Goal: Task Accomplishment & Management: Complete application form

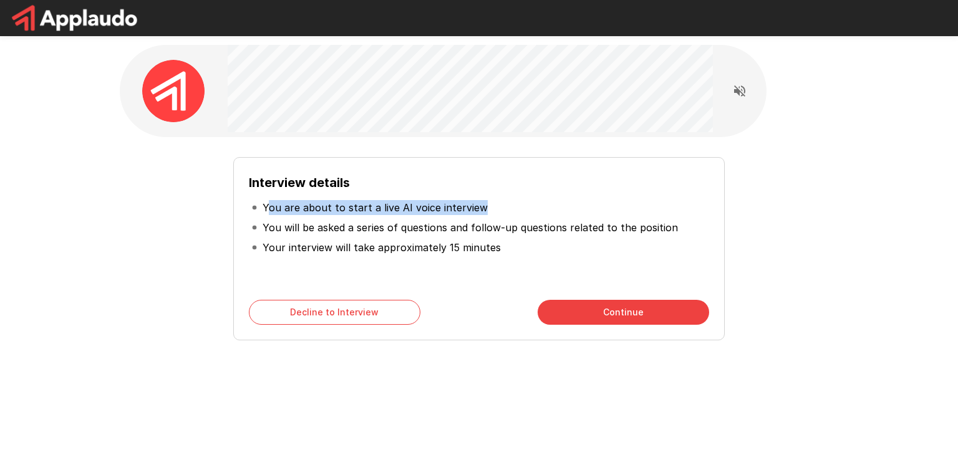
drag, startPoint x: 269, startPoint y: 211, endPoint x: 504, endPoint y: 212, distance: 235.1
click at [504, 212] on li "You are about to start a live AI voice interview" at bounding box center [479, 208] width 460 height 20
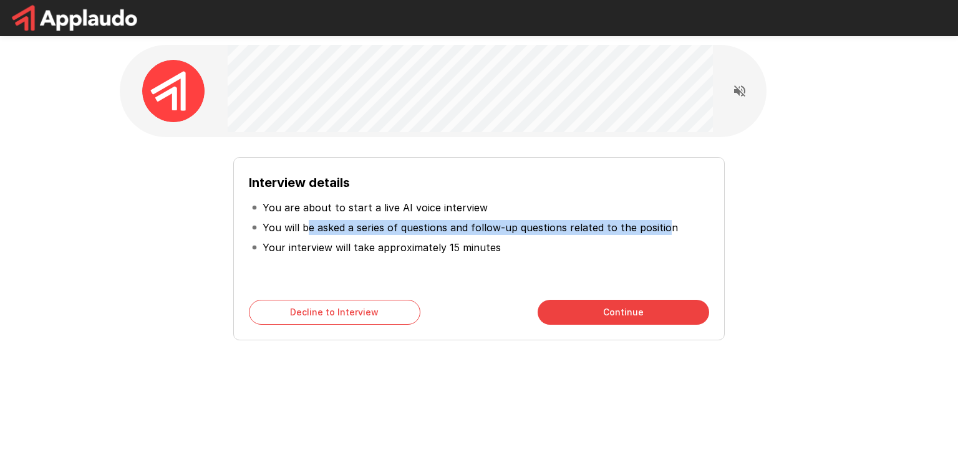
drag, startPoint x: 307, startPoint y: 233, endPoint x: 659, endPoint y: 232, distance: 352.4
click at [659, 232] on p "You will be asked a series of questions and follow-up questions related to the …" at bounding box center [470, 227] width 415 height 15
click at [618, 226] on p "You will be asked a series of questions and follow-up questions related to the …" at bounding box center [470, 227] width 415 height 15
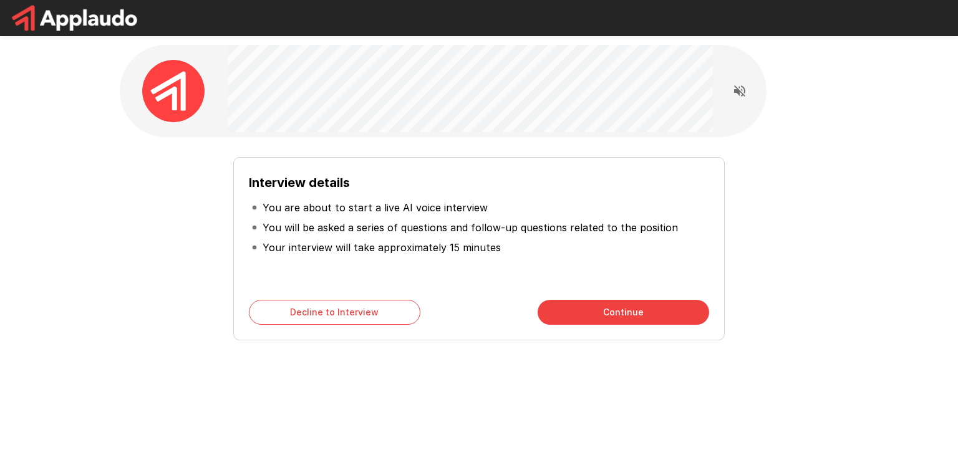
click at [589, 324] on button "Continue" at bounding box center [624, 312] width 172 height 25
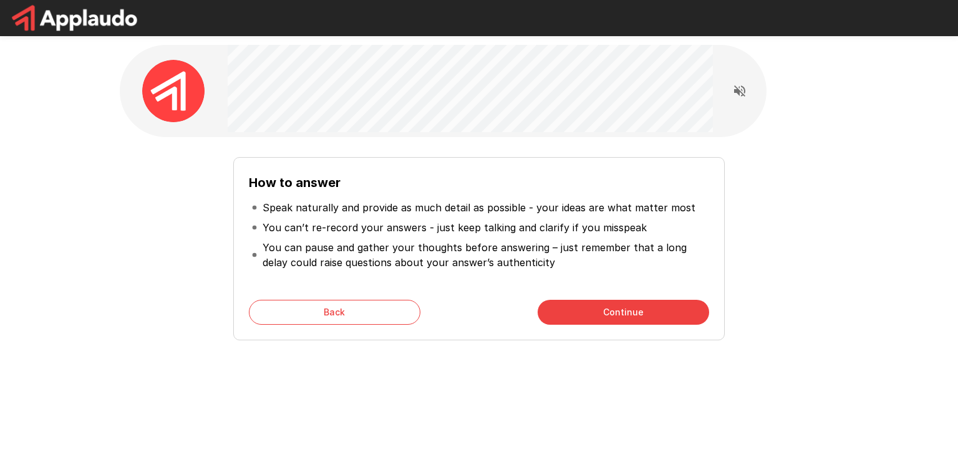
click at [344, 204] on p "Speak naturally and provide as much detail as possible - your ideas are what ma…" at bounding box center [479, 207] width 433 height 15
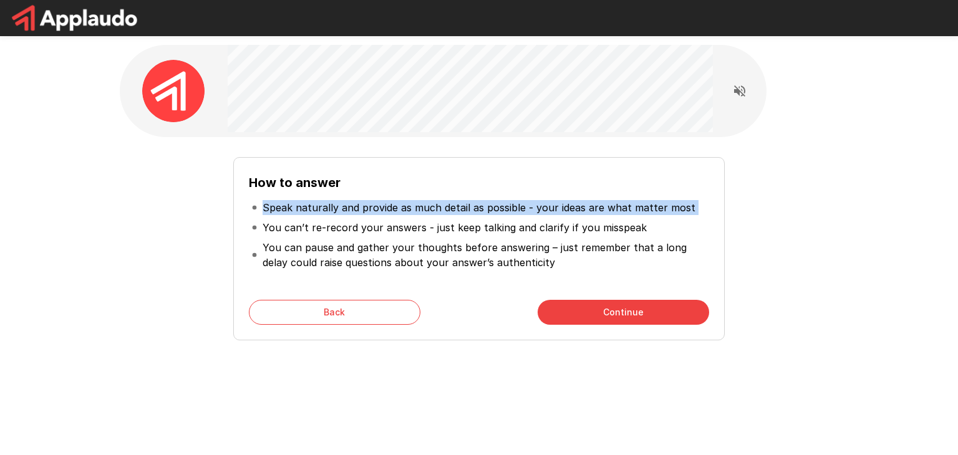
click at [344, 204] on p "Speak naturally and provide as much detail as possible - your ideas are what ma…" at bounding box center [479, 207] width 433 height 15
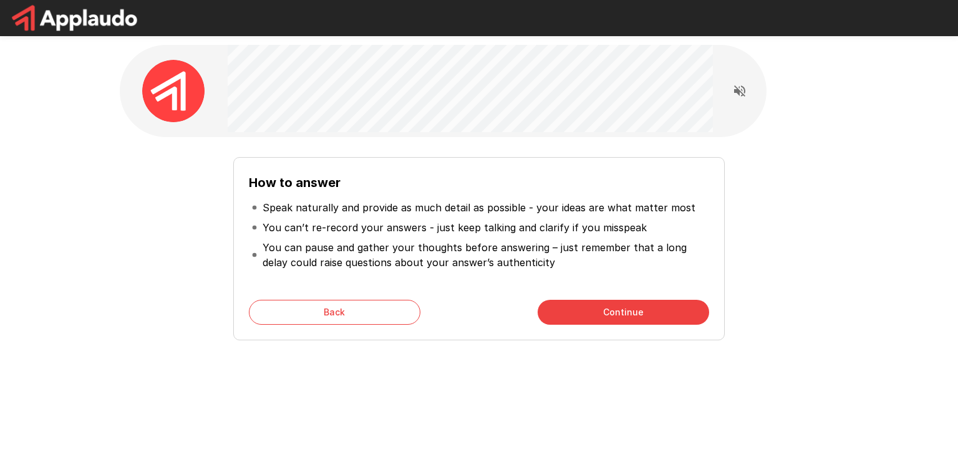
click at [333, 226] on p "You can’t re-record your answers - just keep talking and clarify if you misspeak" at bounding box center [455, 227] width 384 height 15
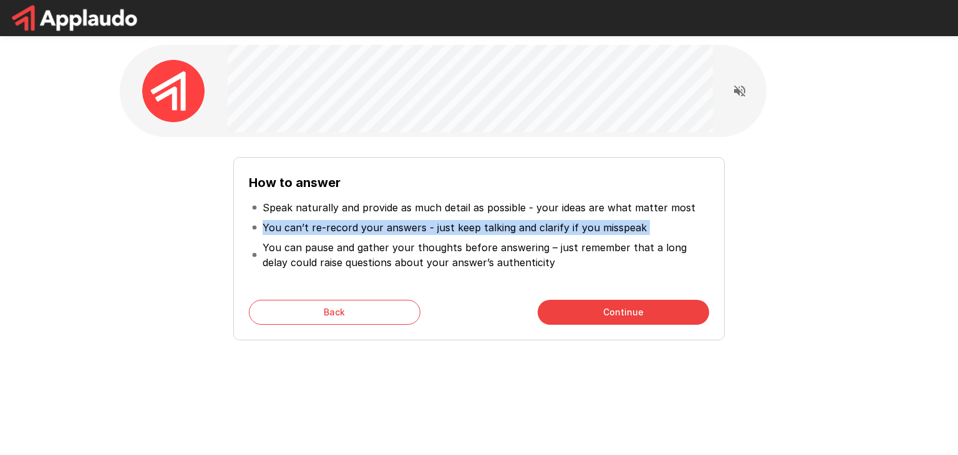
click at [333, 226] on p "You can’t re-record your answers - just keep talking and clarify if you misspeak" at bounding box center [455, 227] width 384 height 15
drag, startPoint x: 334, startPoint y: 224, endPoint x: 334, endPoint y: 213, distance: 11.2
click at [334, 213] on p "Speak naturally and provide as much detail as possible - your ideas are what ma…" at bounding box center [479, 207] width 433 height 15
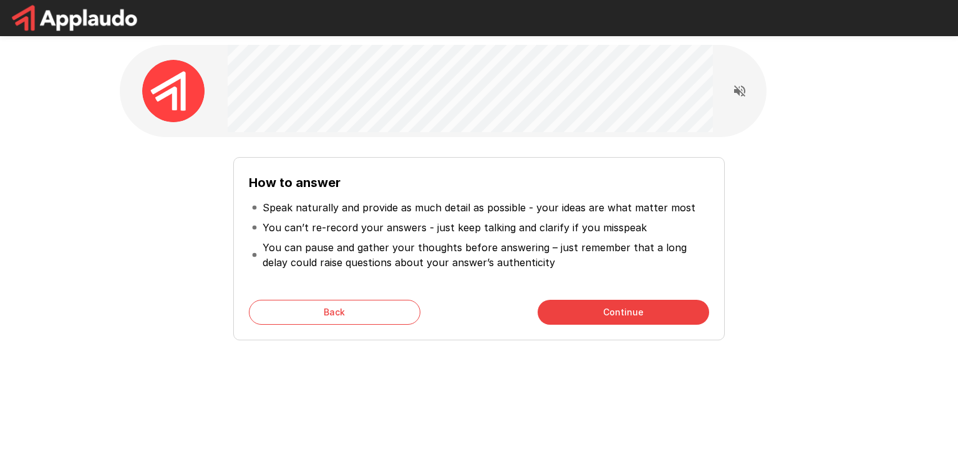
click at [389, 249] on p "You can pause and gather your thoughts before answering – just remember that a …" at bounding box center [485, 255] width 444 height 30
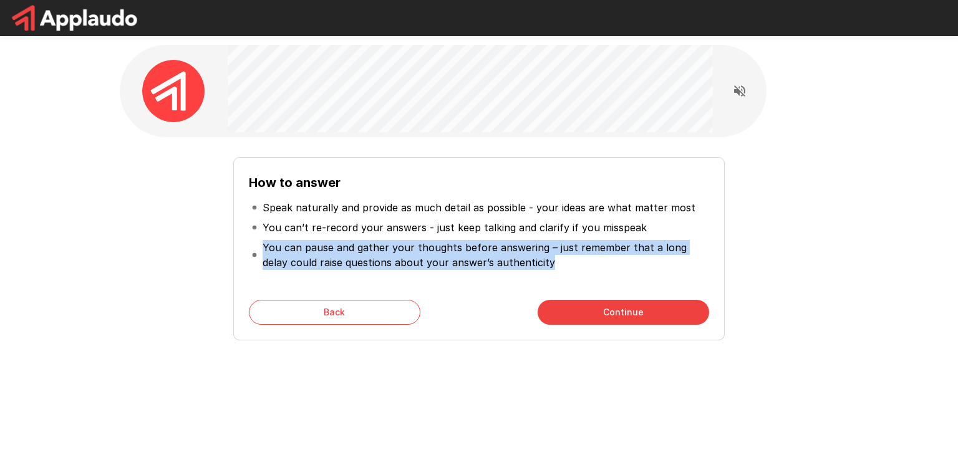
click at [389, 249] on p "You can pause and gather your thoughts before answering – just remember that a …" at bounding box center [485, 255] width 444 height 30
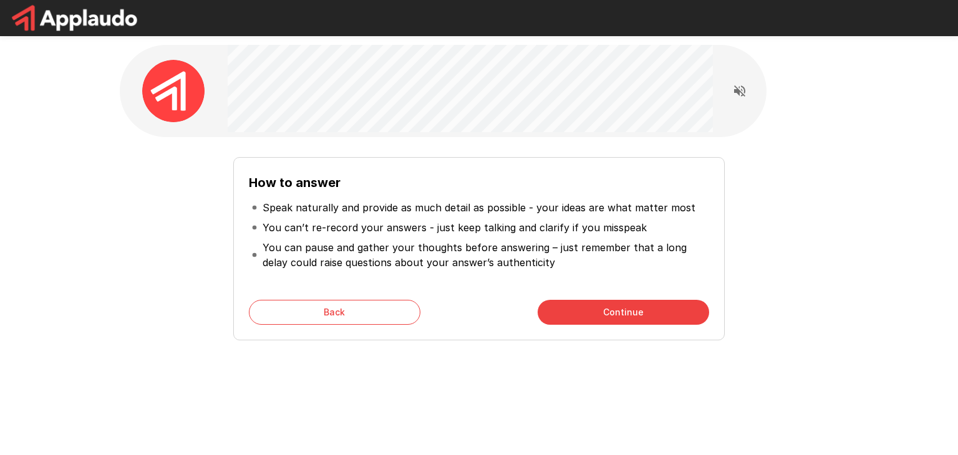
click at [402, 255] on p "You can pause and gather your thoughts before answering – just remember that a …" at bounding box center [485, 255] width 444 height 30
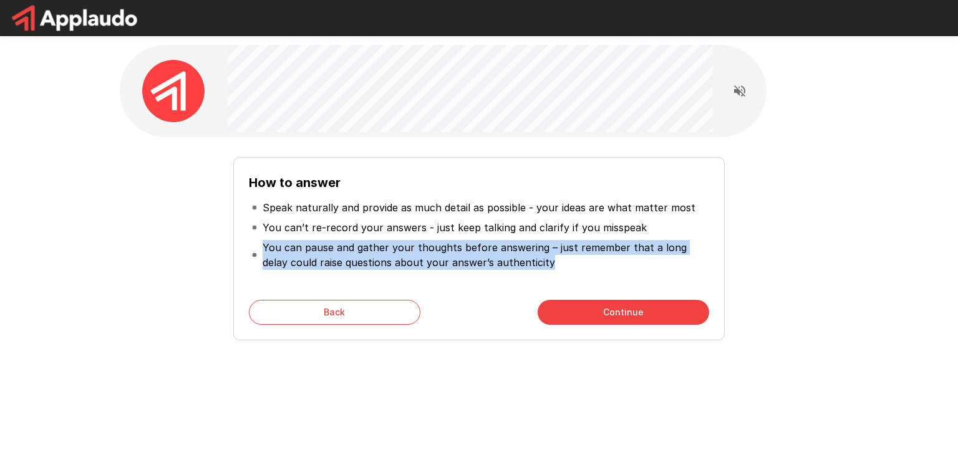
click at [402, 255] on p "You can pause and gather your thoughts before answering – just remember that a …" at bounding box center [485, 255] width 444 height 30
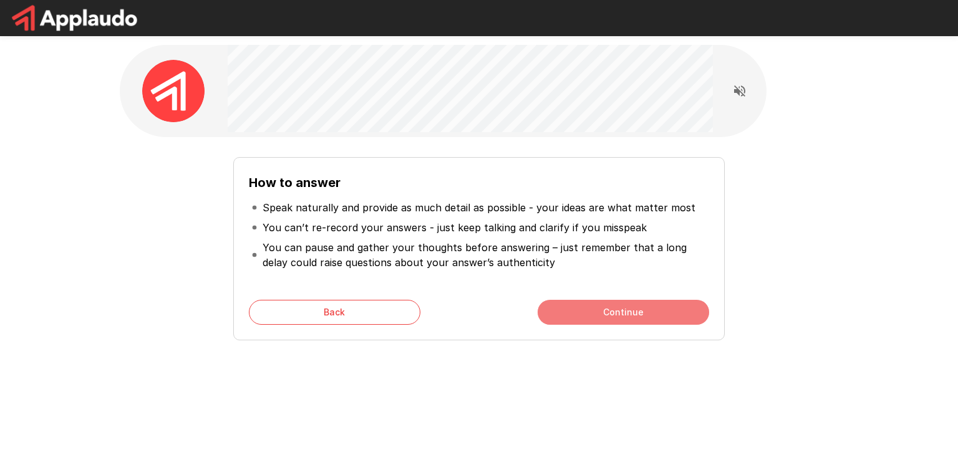
click at [644, 312] on button "Continue" at bounding box center [624, 312] width 172 height 25
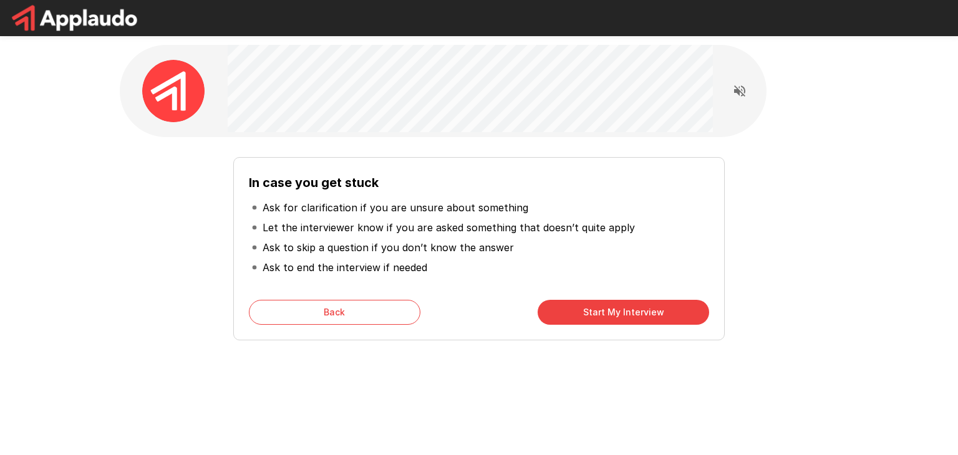
click at [323, 201] on p "Ask for clarification if you are unsure about something" at bounding box center [396, 207] width 266 height 15
click at [317, 228] on p "Let the interviewer know if you are asked something that doesn’t quite apply" at bounding box center [449, 227] width 372 height 15
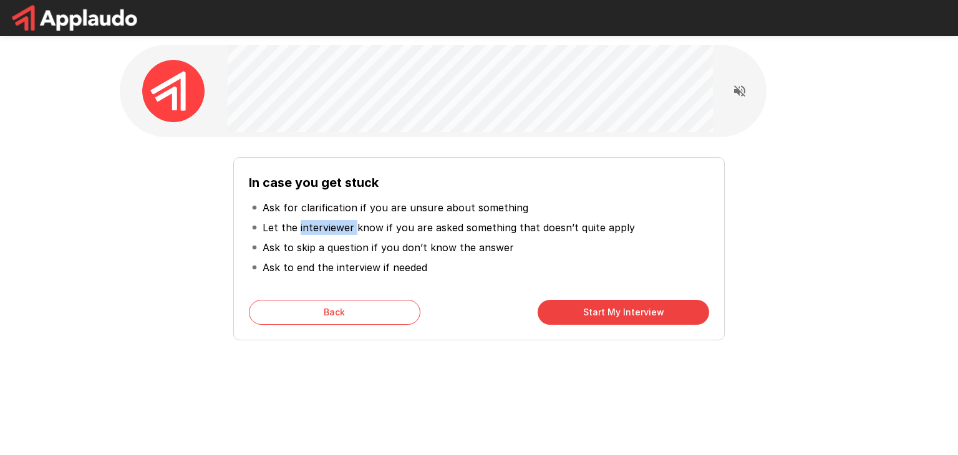
click at [317, 228] on p "Let the interviewer know if you are asked something that doesn’t quite apply" at bounding box center [449, 227] width 372 height 15
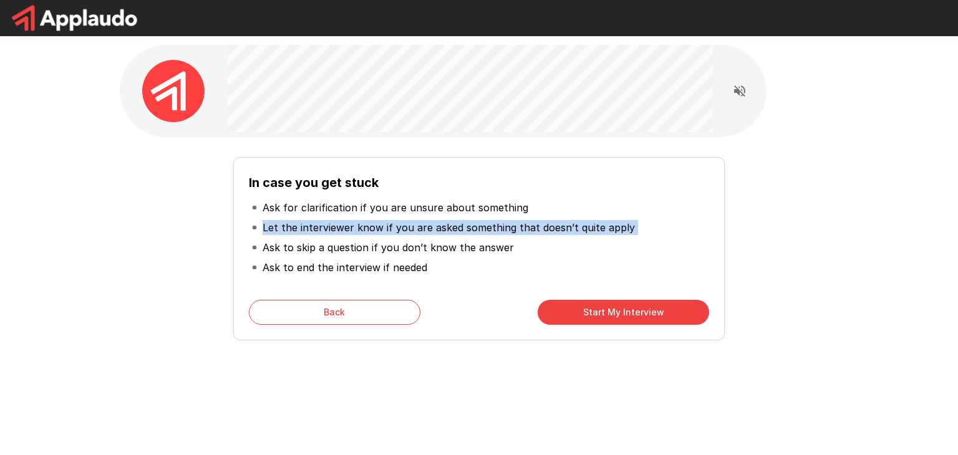
click at [317, 228] on p "Let the interviewer know if you are asked something that doesn’t quite apply" at bounding box center [449, 227] width 372 height 15
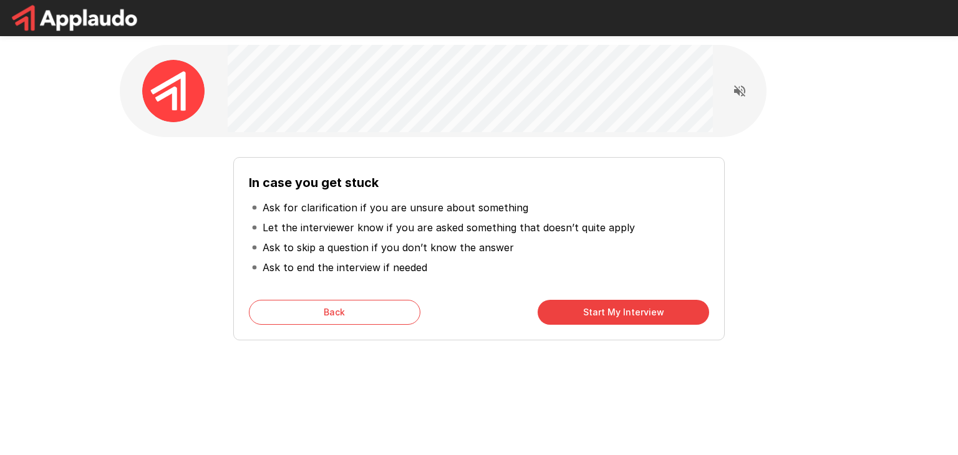
click at [307, 253] on p "Ask to skip a question if you don’t know the answer" at bounding box center [388, 247] width 251 height 15
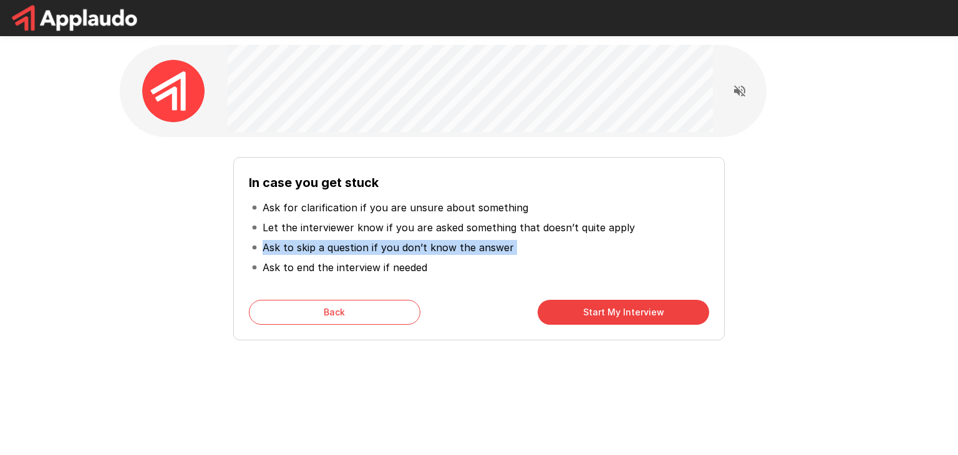
click at [307, 253] on p "Ask to skip a question if you don’t know the answer" at bounding box center [388, 247] width 251 height 15
click at [307, 267] on p "Ask to end the interview if needed" at bounding box center [345, 267] width 165 height 15
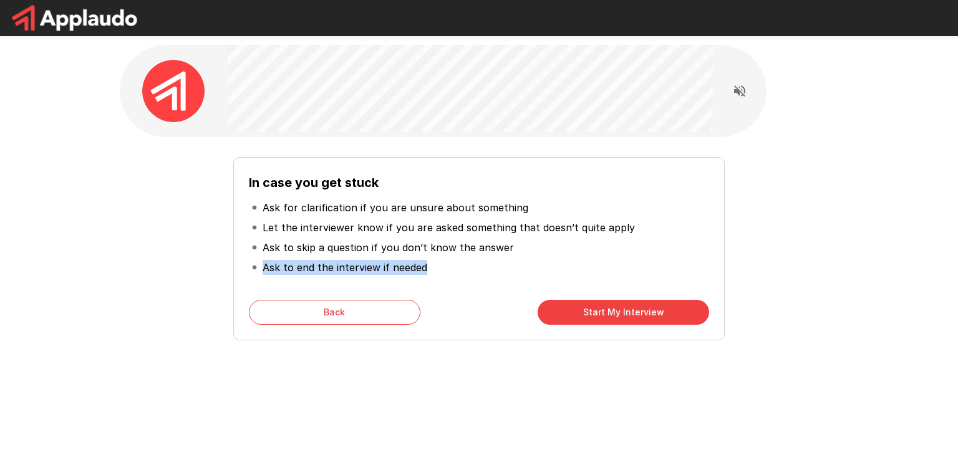
click at [307, 267] on p "Ask to end the interview if needed" at bounding box center [345, 267] width 165 height 15
click at [603, 313] on button "Start My Interview" at bounding box center [624, 312] width 172 height 25
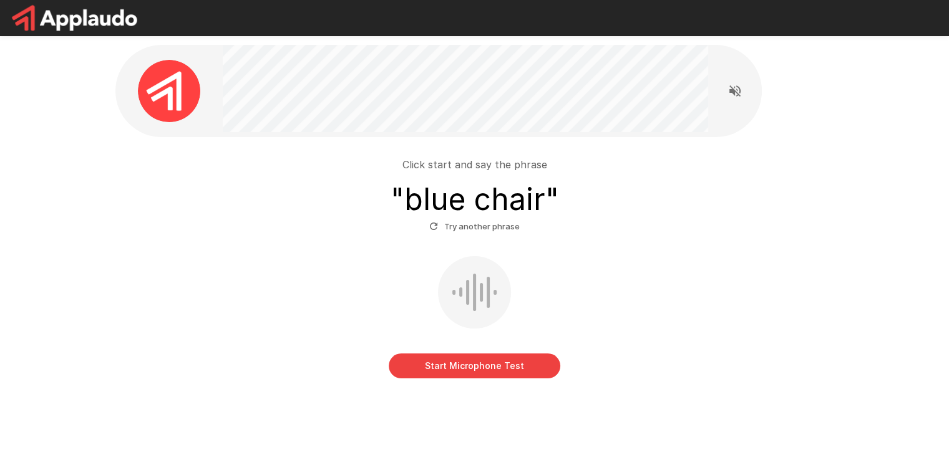
click at [467, 369] on button "Start Microphone Test" at bounding box center [475, 366] width 172 height 25
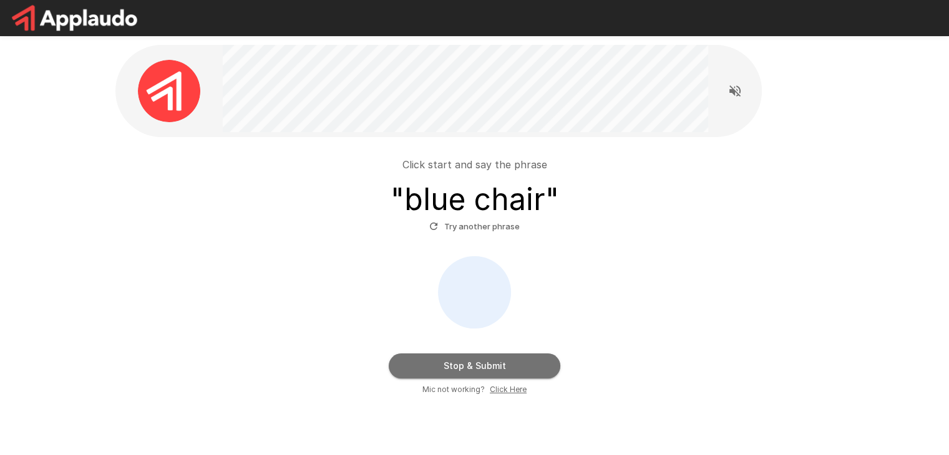
click at [498, 369] on button "Stop & Submit" at bounding box center [475, 366] width 172 height 25
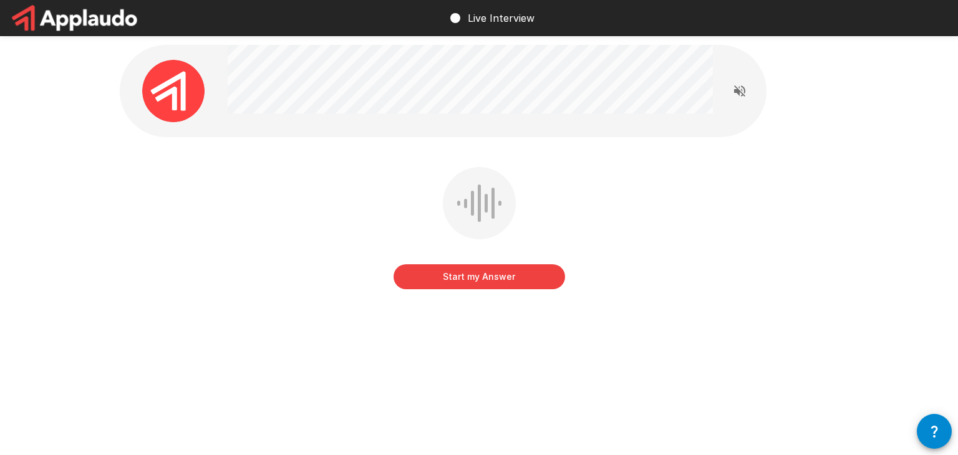
click at [472, 279] on button "Start my Answer" at bounding box center [480, 276] width 172 height 25
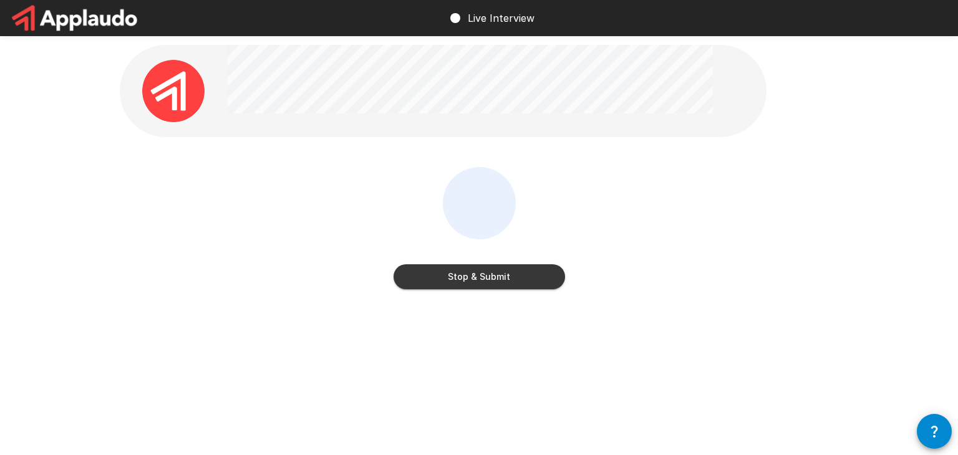
click at [504, 276] on button "Stop & Submit" at bounding box center [480, 276] width 172 height 25
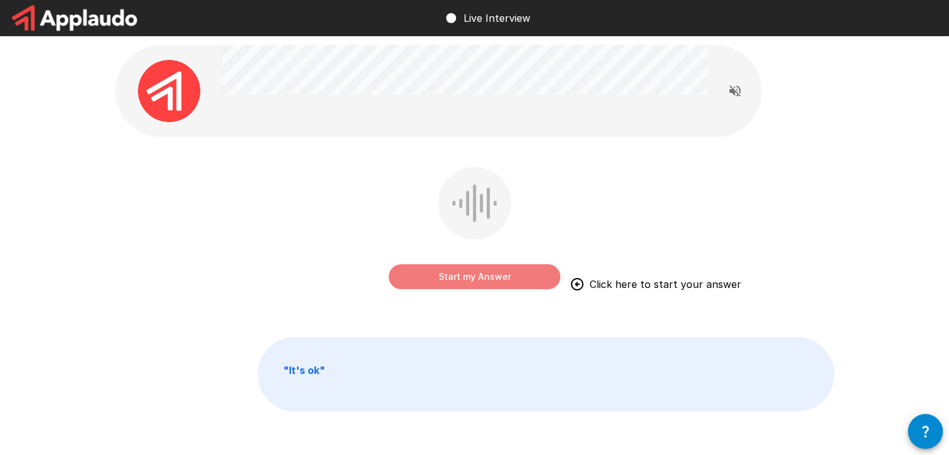
click at [453, 280] on button "Start my Answer" at bounding box center [475, 276] width 172 height 25
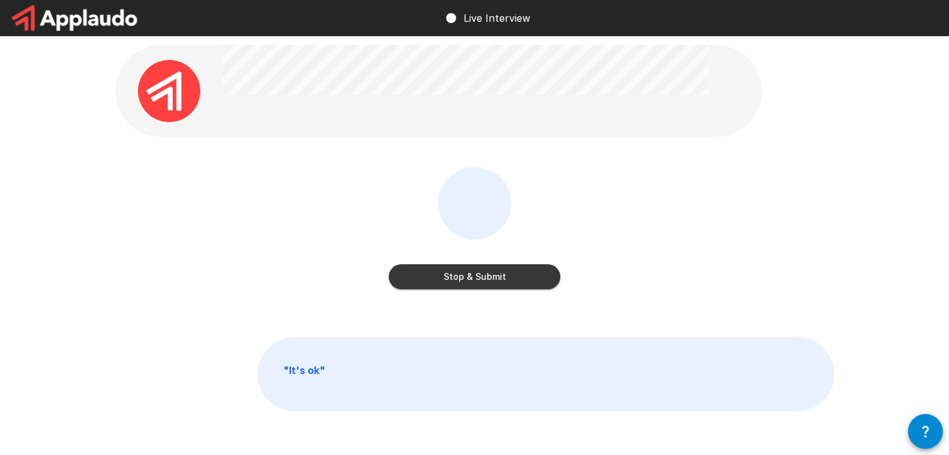
click at [453, 280] on button "Stop & Submit" at bounding box center [475, 276] width 172 height 25
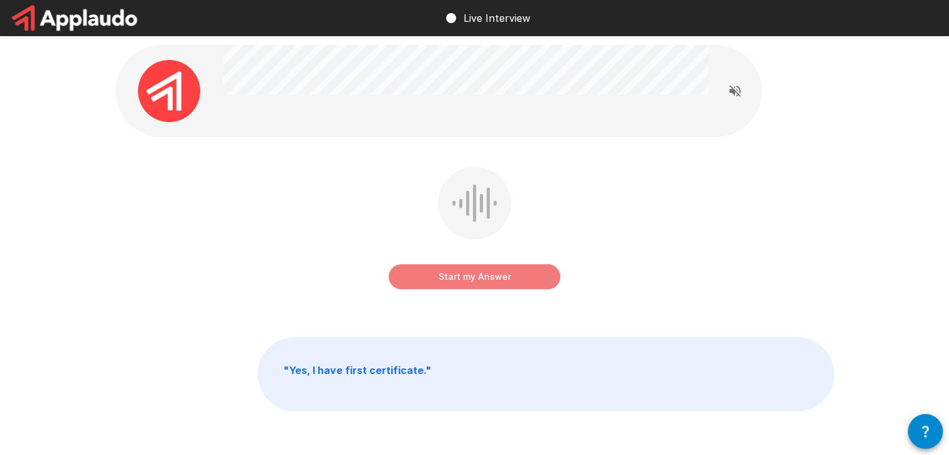
click at [477, 283] on button "Start my Answer" at bounding box center [475, 276] width 172 height 25
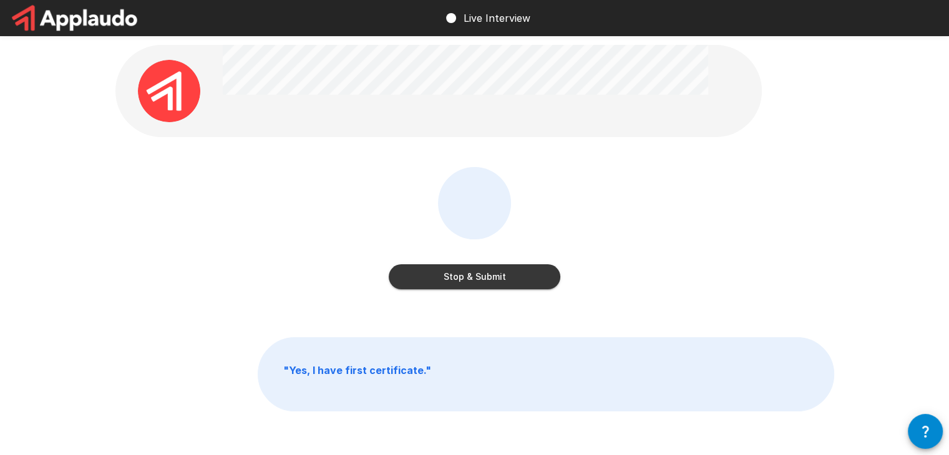
click at [477, 283] on button "Stop & Submit" at bounding box center [475, 276] width 172 height 25
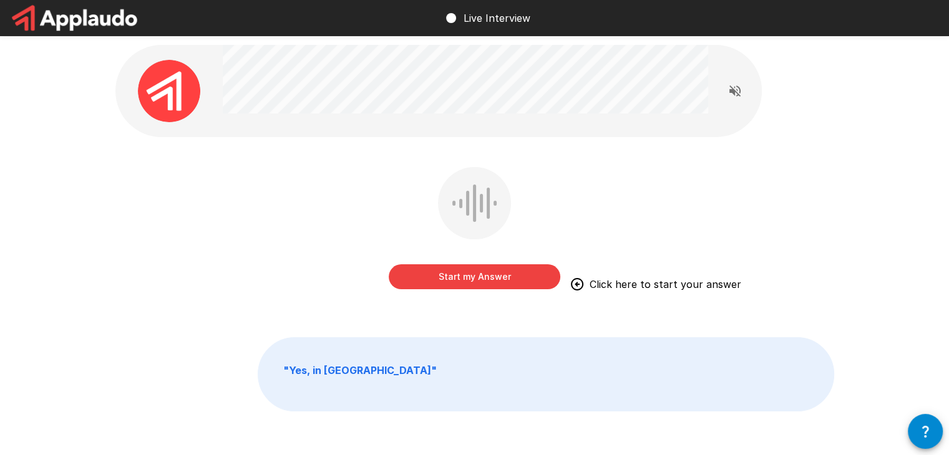
click at [462, 279] on button "Start my Answer" at bounding box center [475, 276] width 172 height 25
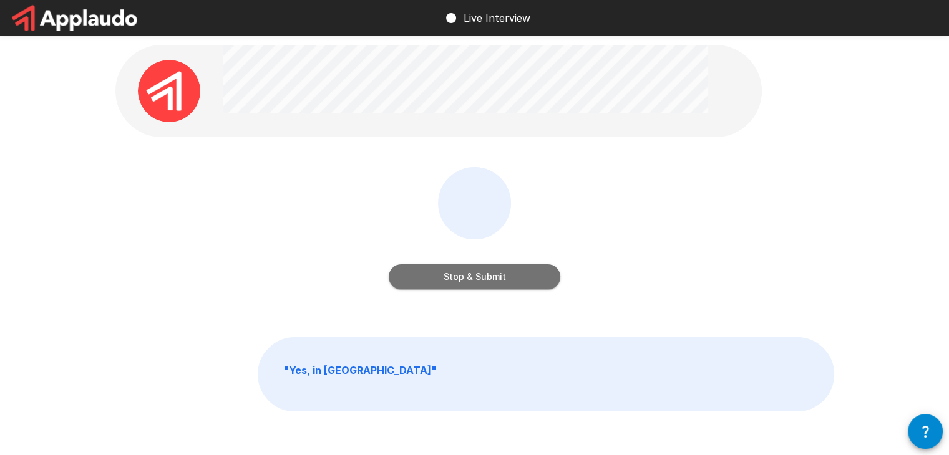
click at [462, 268] on button "Stop & Submit" at bounding box center [475, 276] width 172 height 25
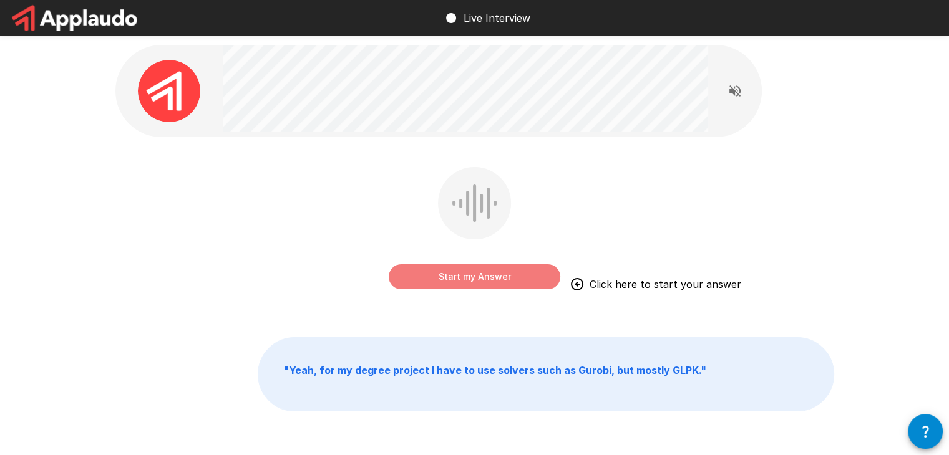
click at [458, 281] on button "Start my Answer" at bounding box center [475, 276] width 172 height 25
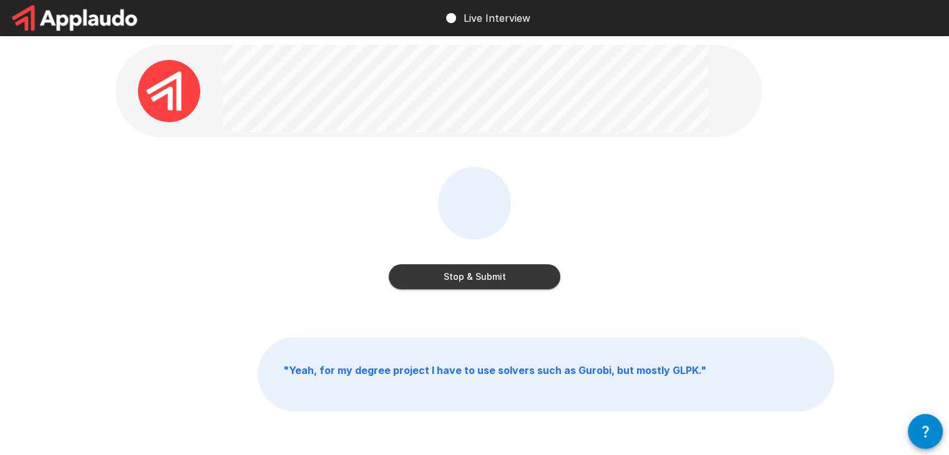
click at [493, 268] on button "Stop & Submit" at bounding box center [475, 276] width 172 height 25
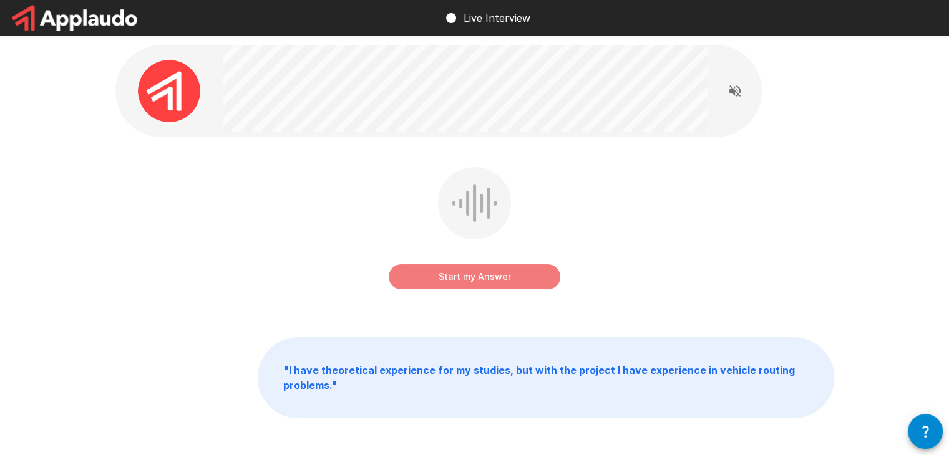
click at [468, 282] on button "Start my Answer" at bounding box center [475, 276] width 172 height 25
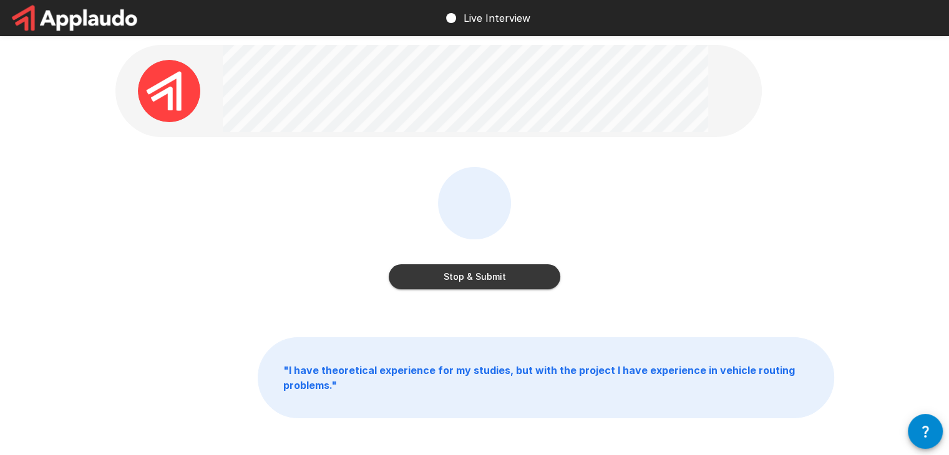
click at [467, 280] on button "Stop & Submit" at bounding box center [475, 276] width 172 height 25
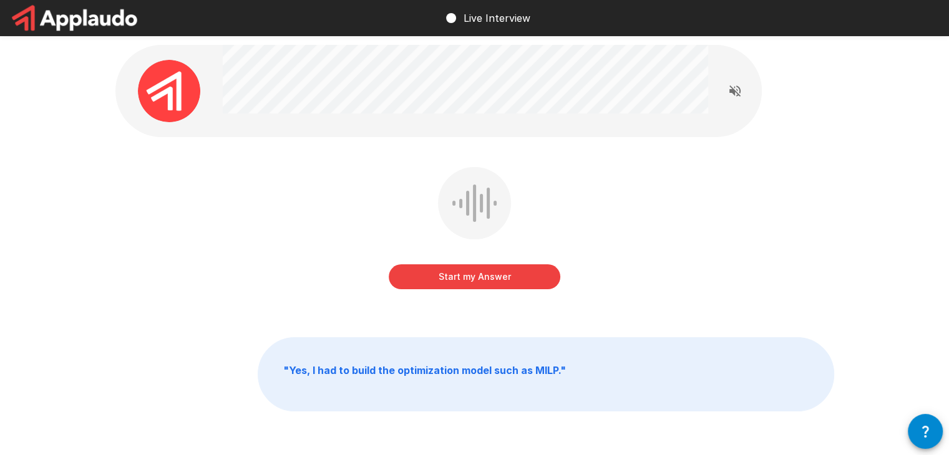
click at [456, 283] on button "Start my Answer" at bounding box center [475, 276] width 172 height 25
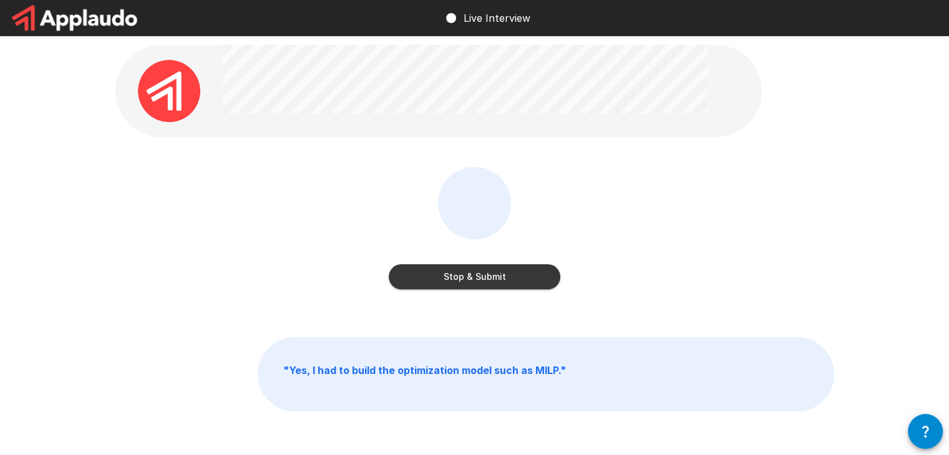
click at [442, 276] on button "Stop & Submit" at bounding box center [475, 276] width 172 height 25
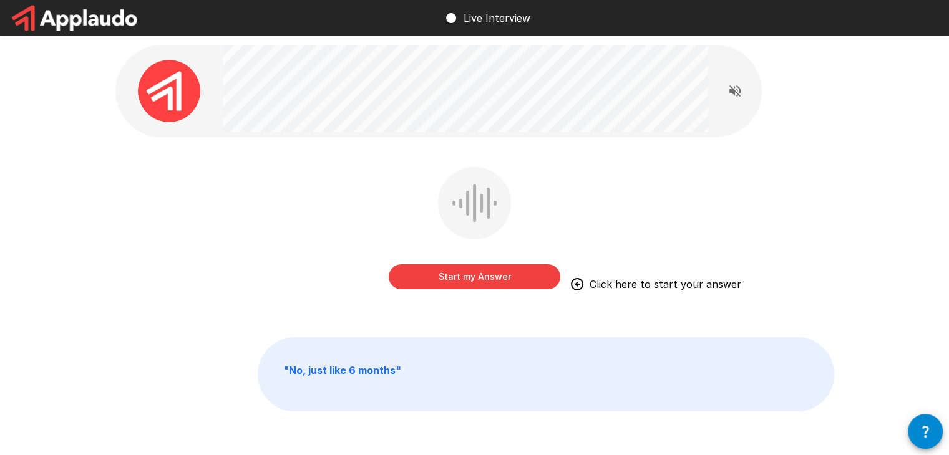
click at [477, 274] on button "Start my Answer" at bounding box center [475, 276] width 172 height 25
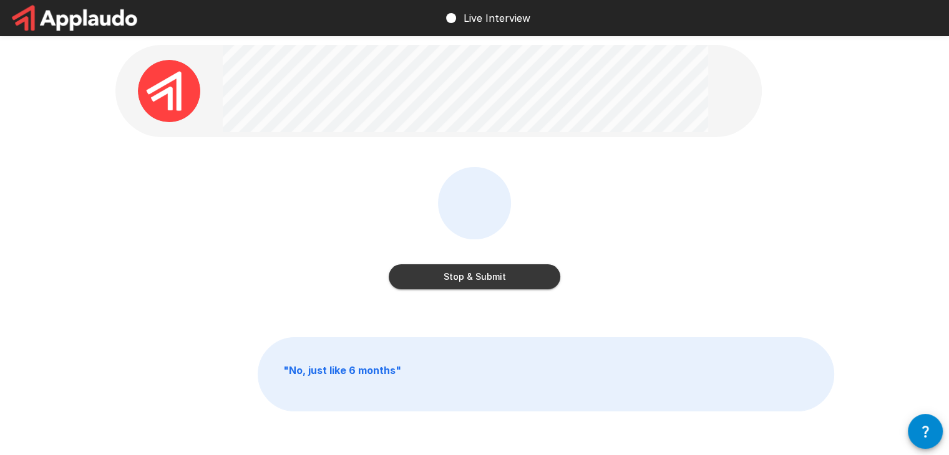
click at [497, 288] on button "Stop & Submit" at bounding box center [475, 276] width 172 height 25
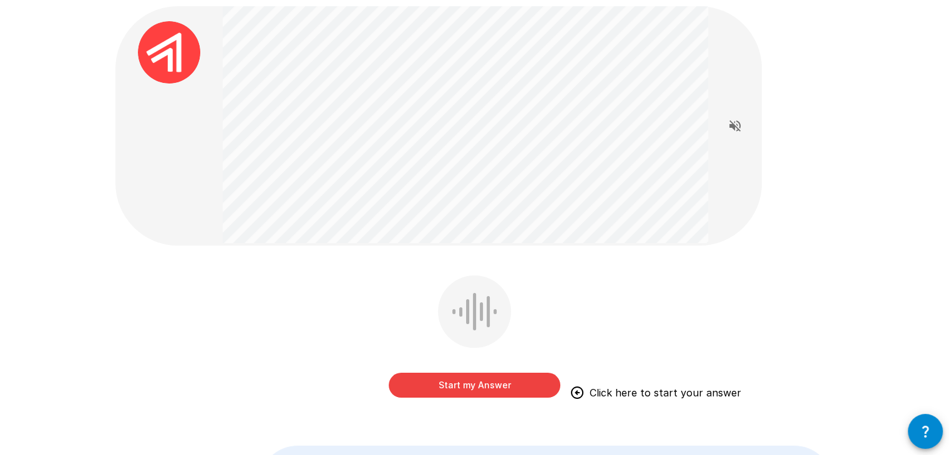
scroll to position [51, 0]
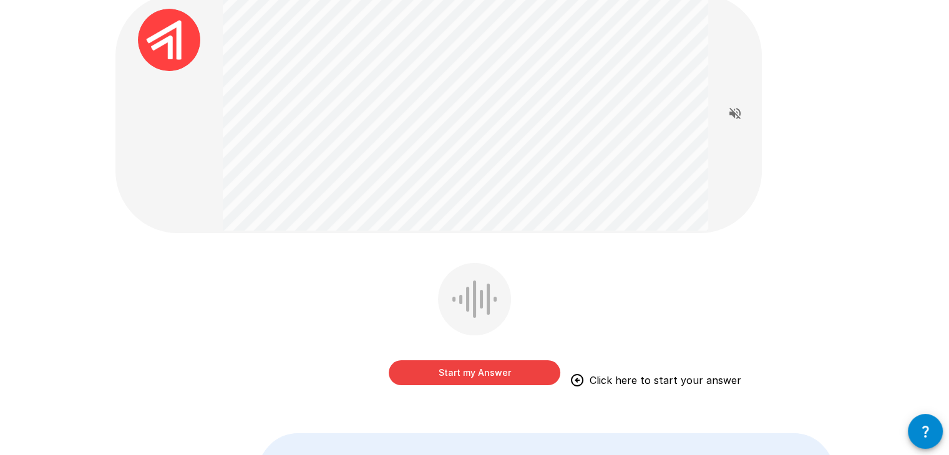
click at [439, 369] on button "Start my Answer" at bounding box center [475, 373] width 172 height 25
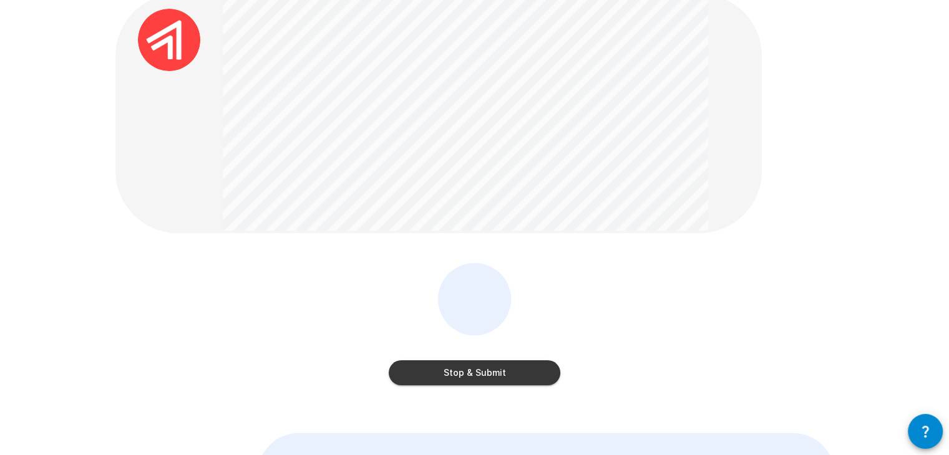
click at [489, 375] on button "Stop & Submit" at bounding box center [475, 373] width 172 height 25
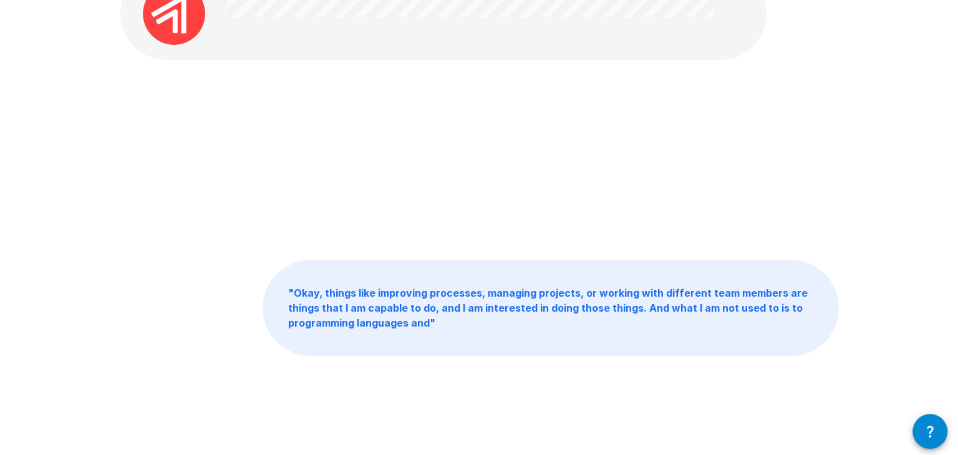
scroll to position [0, 0]
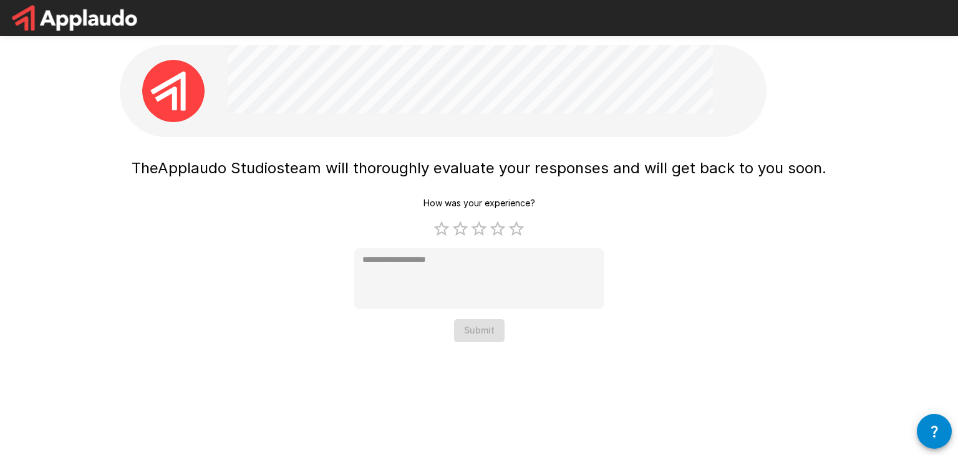
type textarea "*"
